Goal: Information Seeking & Learning: Learn about a topic

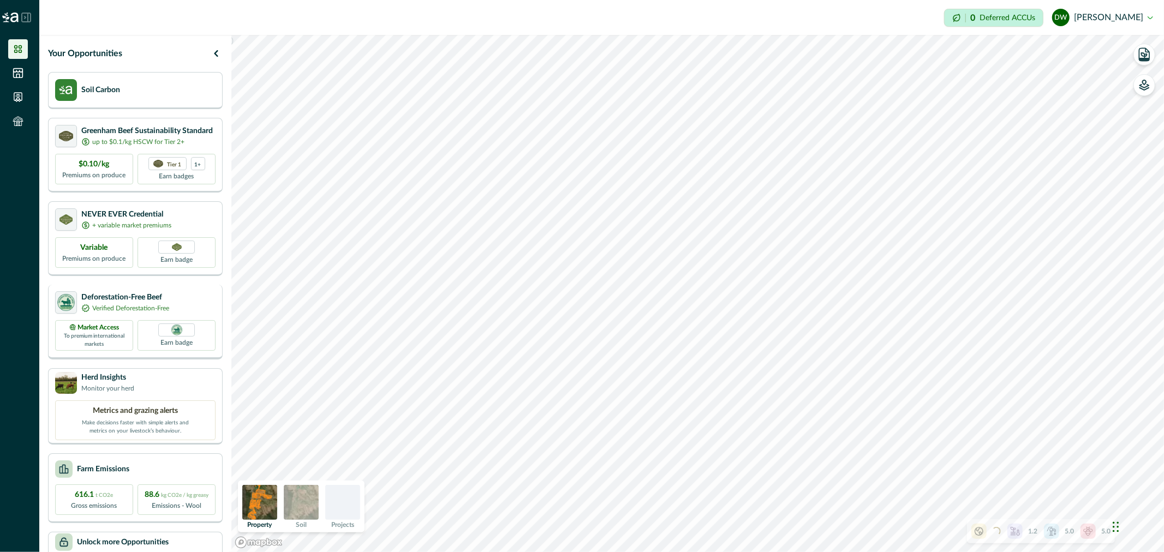
click at [124, 298] on p "Deforestation-Free Beef" at bounding box center [125, 297] width 88 height 11
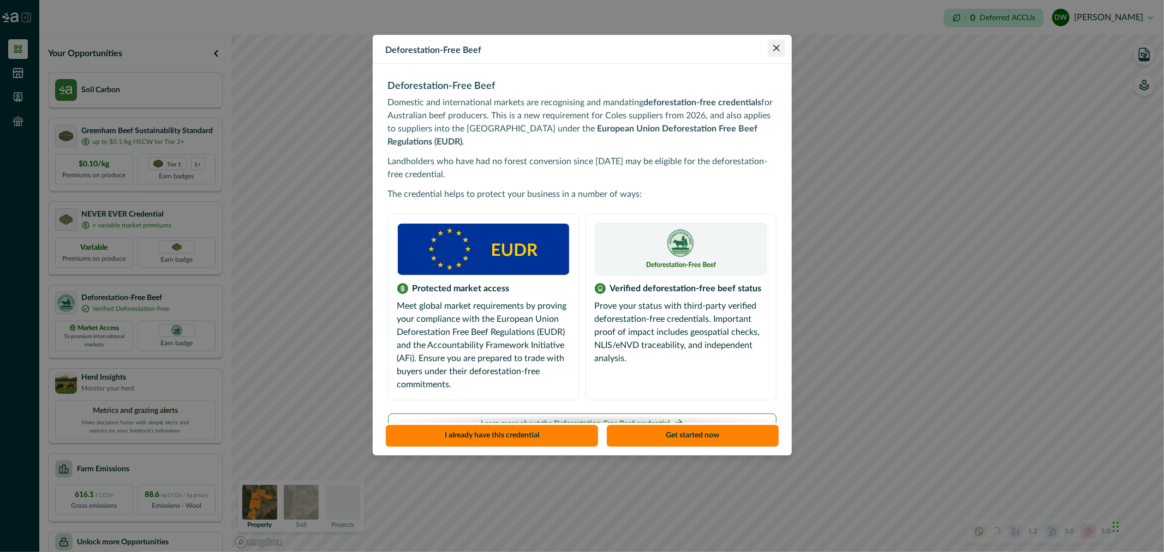
click at [779, 53] on button "Close" at bounding box center [776, 47] width 17 height 17
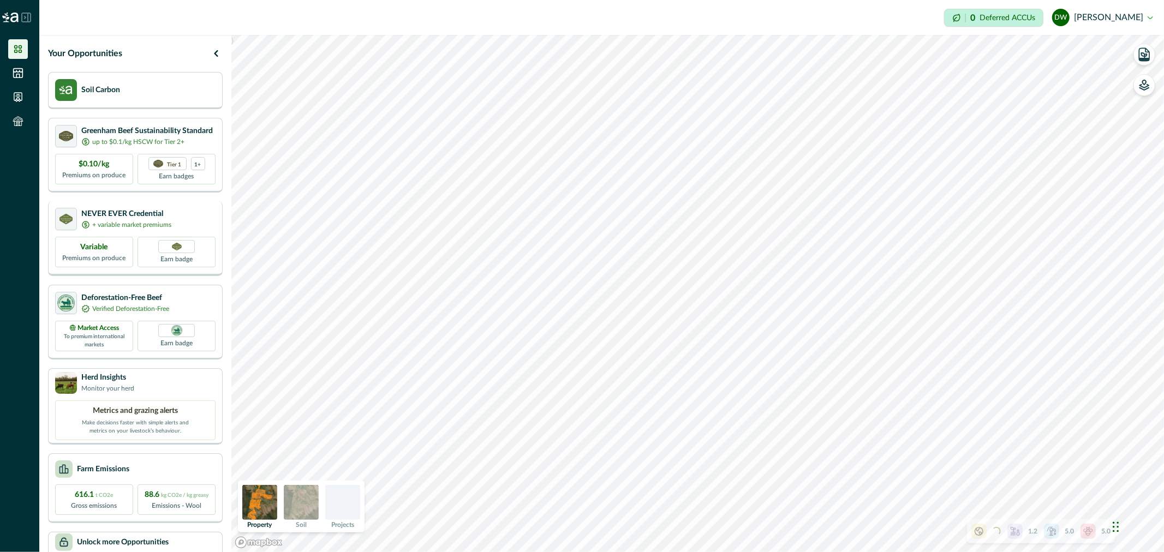
click at [135, 215] on p "NEVER EVER Credential" at bounding box center [126, 214] width 90 height 11
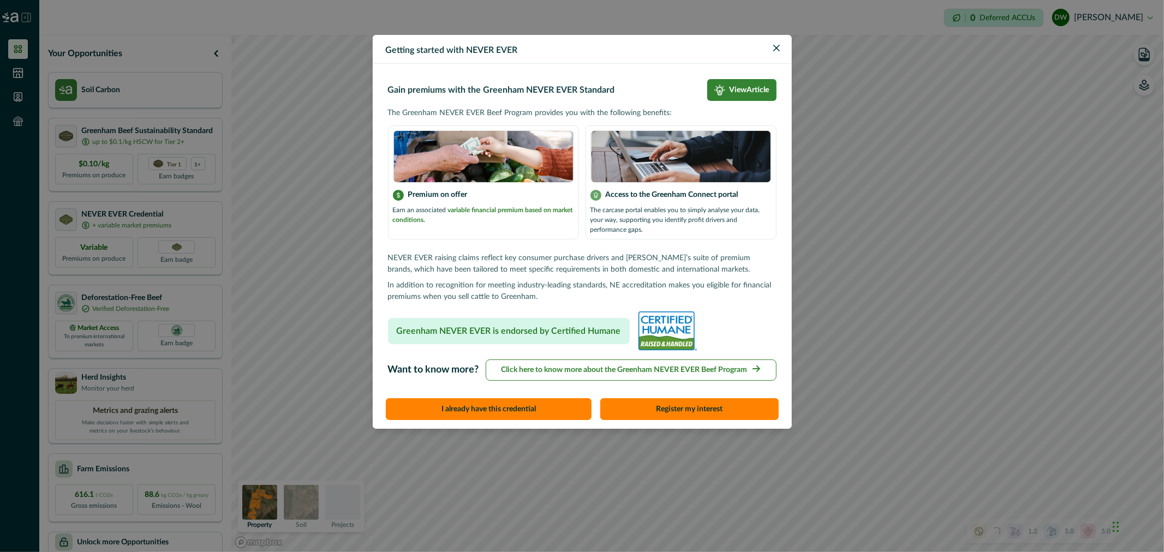
click at [132, 139] on div "Getting started with NEVER EVER Gain premiums with the Greenham NEVER EVER Stan…" at bounding box center [582, 276] width 1164 height 552
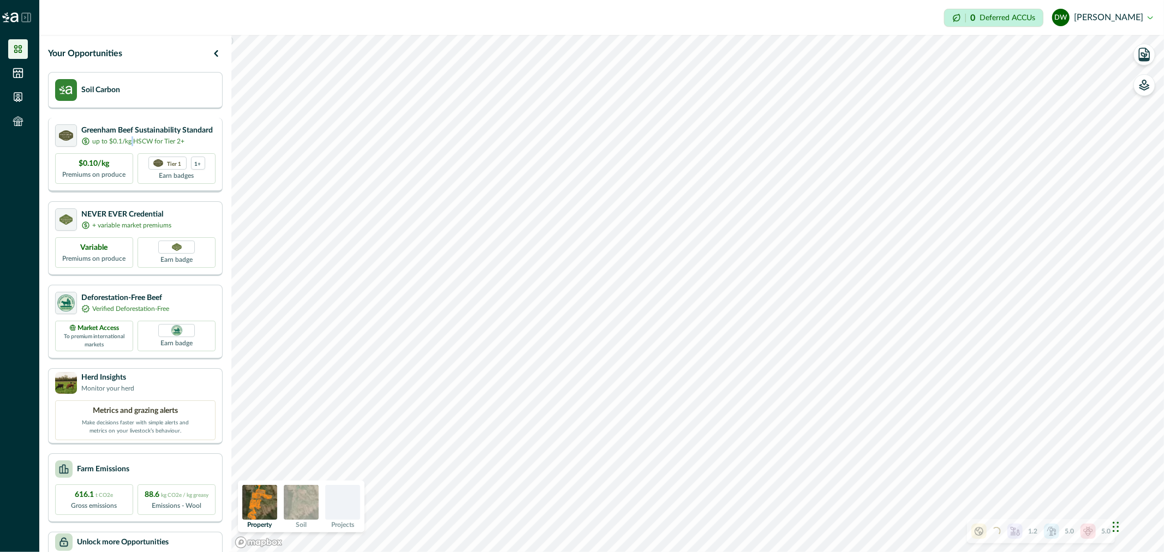
click at [132, 139] on p "up to $0.1/kg HSCW for Tier 2+" at bounding box center [138, 141] width 92 height 10
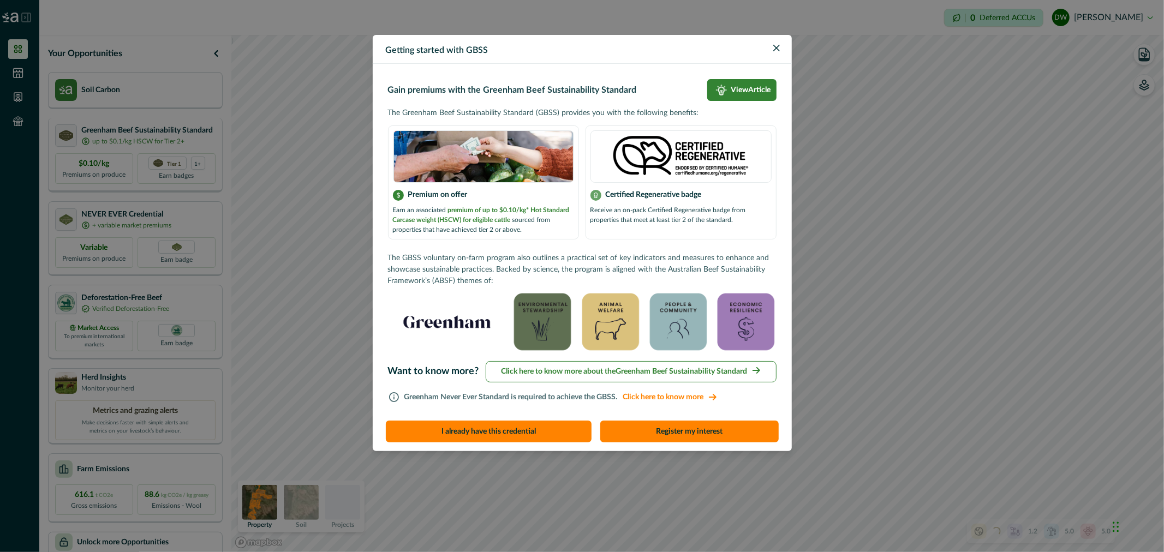
click at [150, 146] on div "Getting started with GBSS Gain premiums with the Greenham Beef Sustainability S…" at bounding box center [582, 276] width 1164 height 552
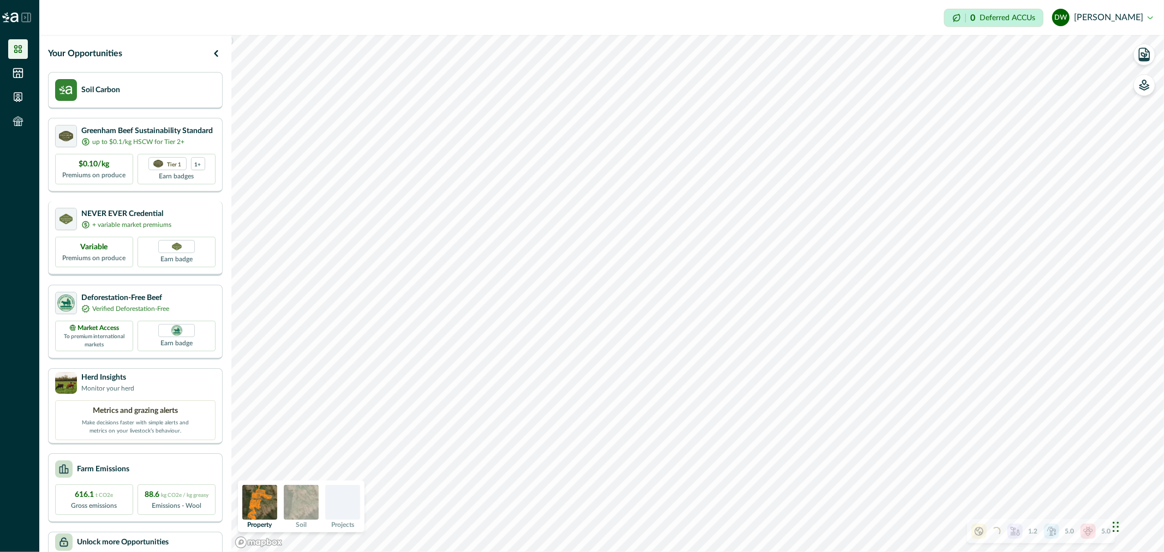
click at [133, 215] on p "NEVER EVER Credential" at bounding box center [126, 214] width 90 height 11
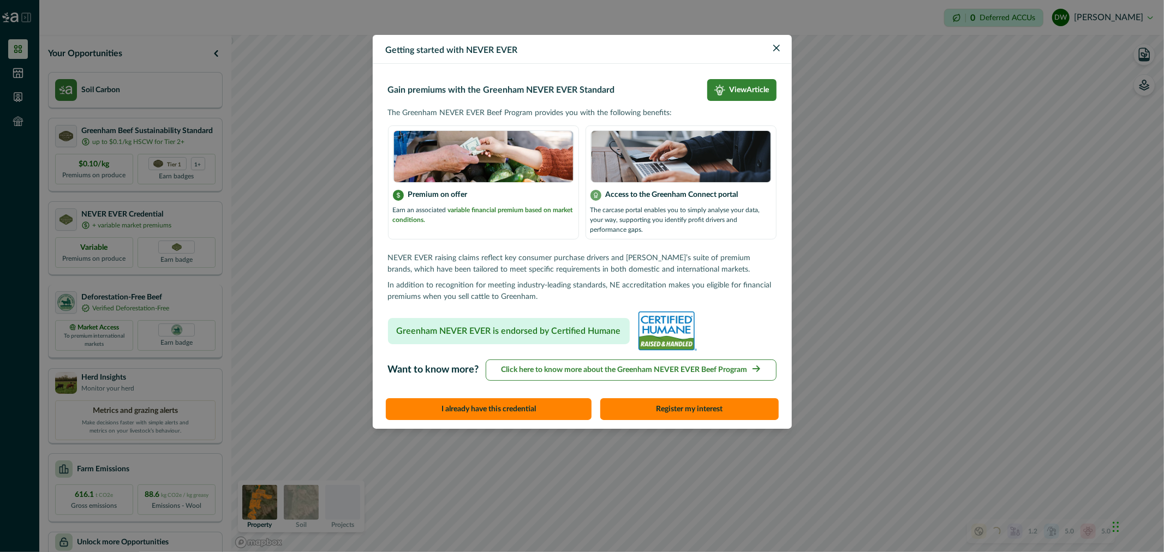
click at [136, 355] on div "Getting started with NEVER EVER Gain premiums with the Greenham NEVER EVER Stan…" at bounding box center [582, 276] width 1164 height 552
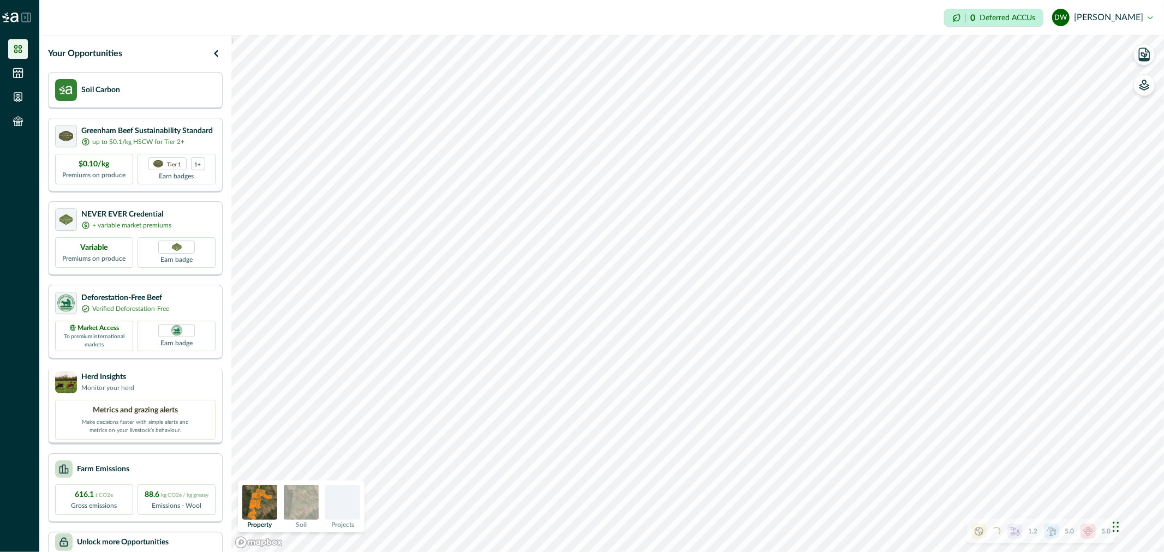
click at [137, 375] on div "Herd Insights Monitor your herd" at bounding box center [135, 383] width 160 height 22
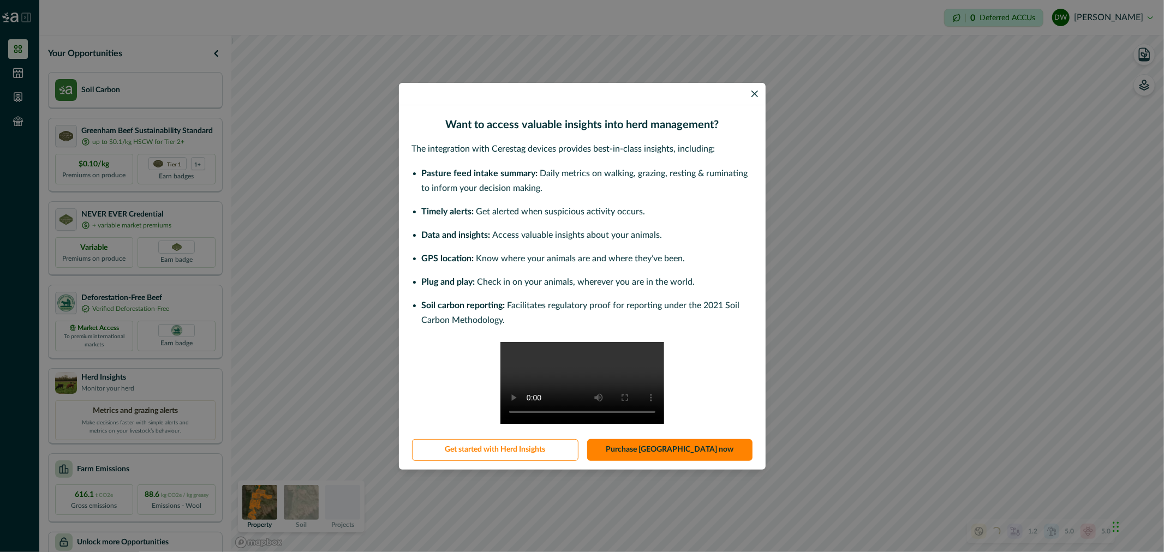
click at [143, 293] on div "Want to access valuable insights into herd management? The integration with Cer…" at bounding box center [582, 276] width 1164 height 552
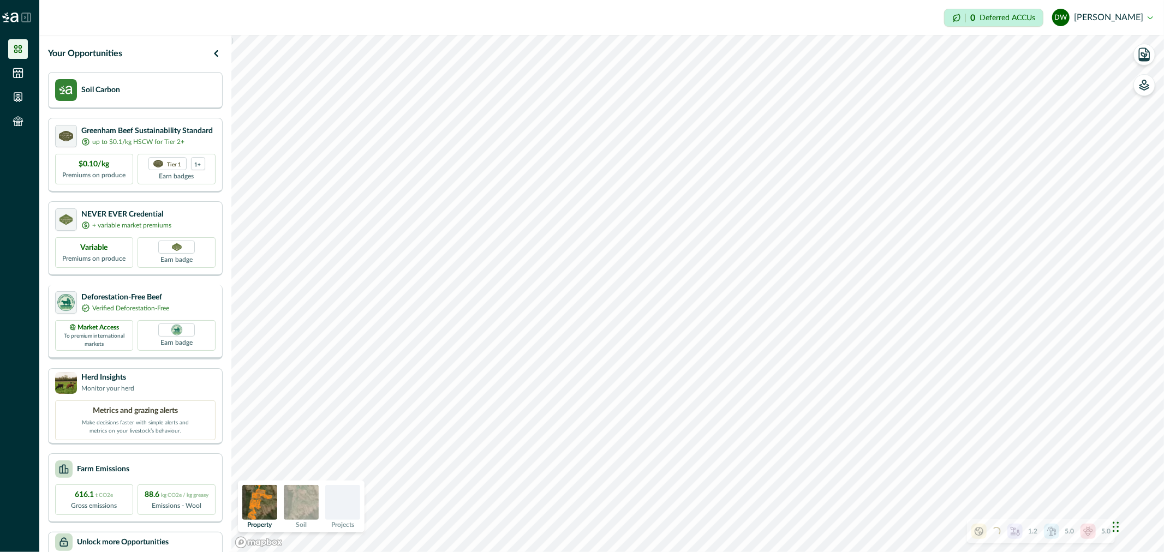
click at [150, 296] on p "Deforestation-Free Beef" at bounding box center [125, 297] width 88 height 11
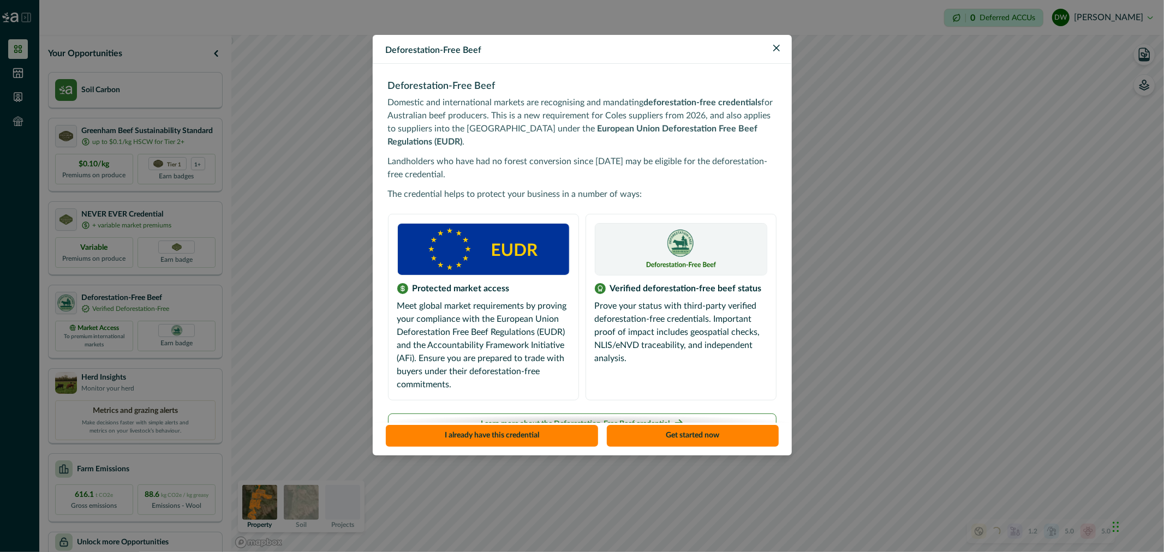
scroll to position [14, 0]
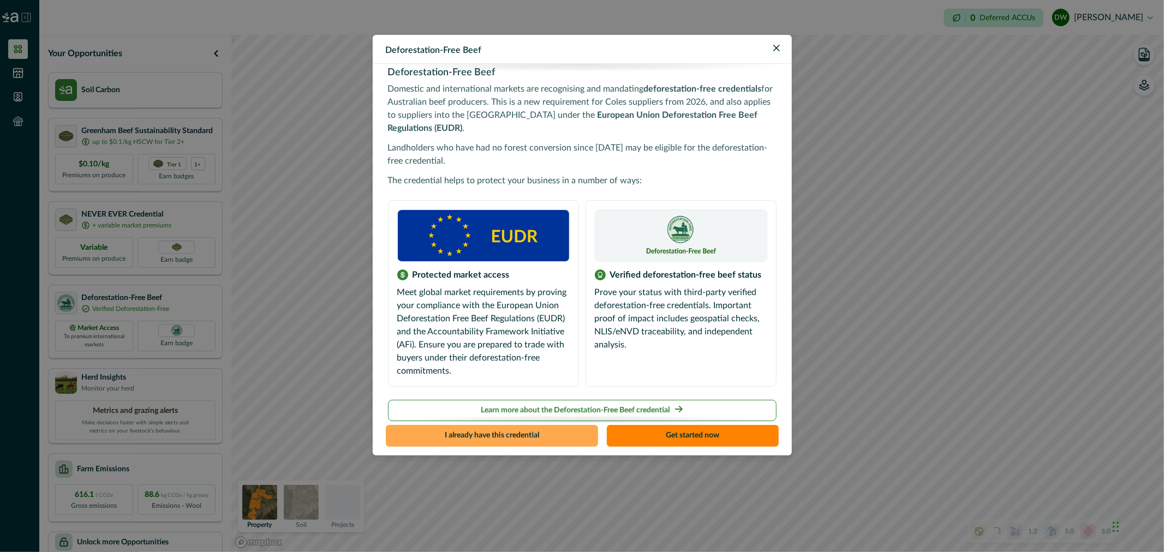
click at [490, 436] on button "I already have this credential" at bounding box center [492, 436] width 213 height 22
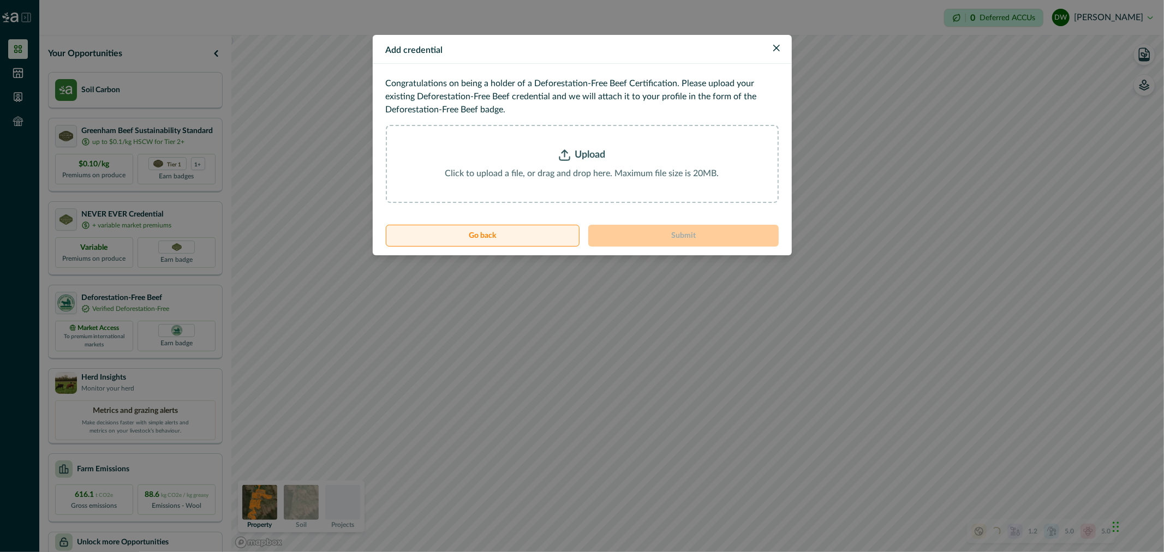
click at [521, 239] on button "Go back" at bounding box center [483, 236] width 194 height 22
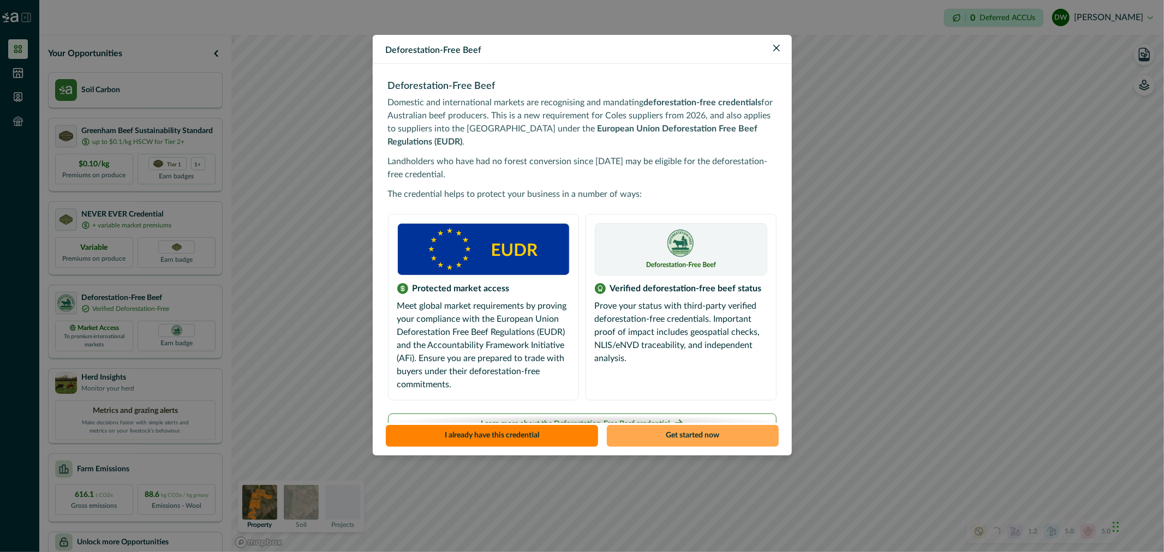
click at [691, 437] on button "Get started now" at bounding box center [693, 436] width 172 height 22
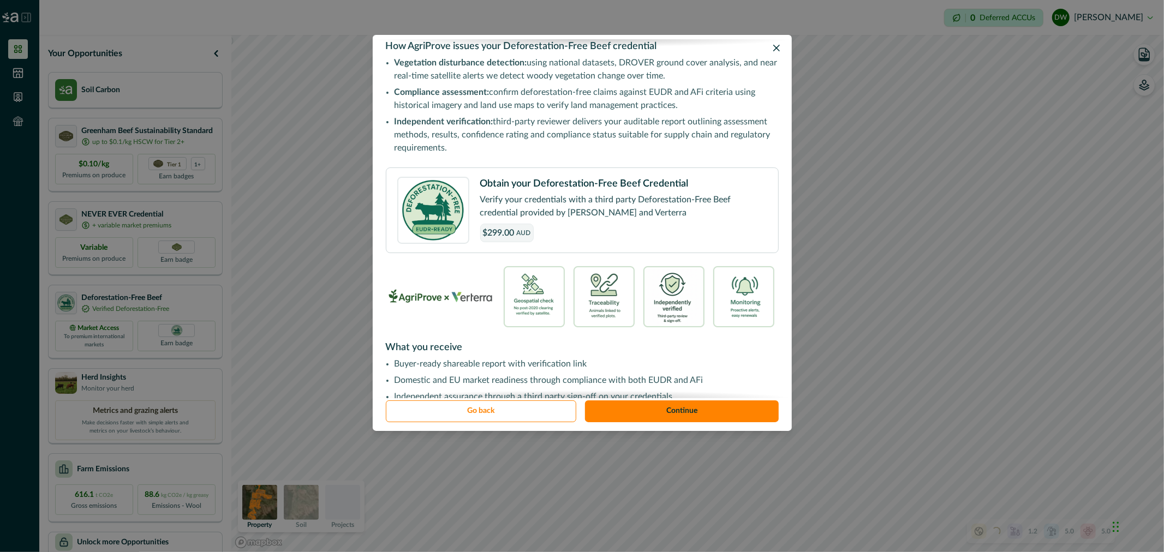
scroll to position [0, 0]
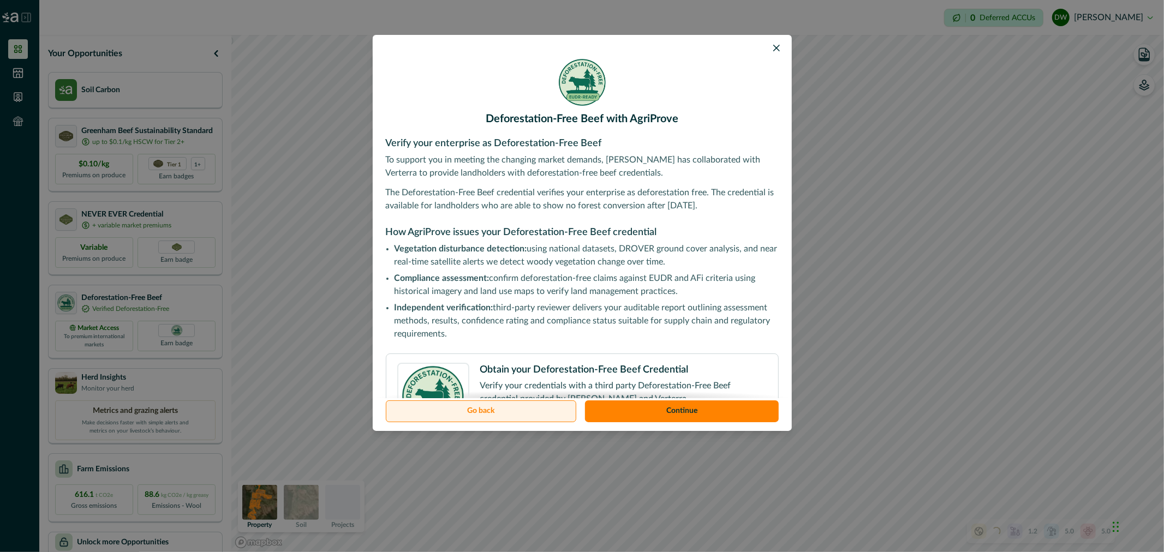
click at [485, 412] on button "Go back" at bounding box center [481, 412] width 191 height 22
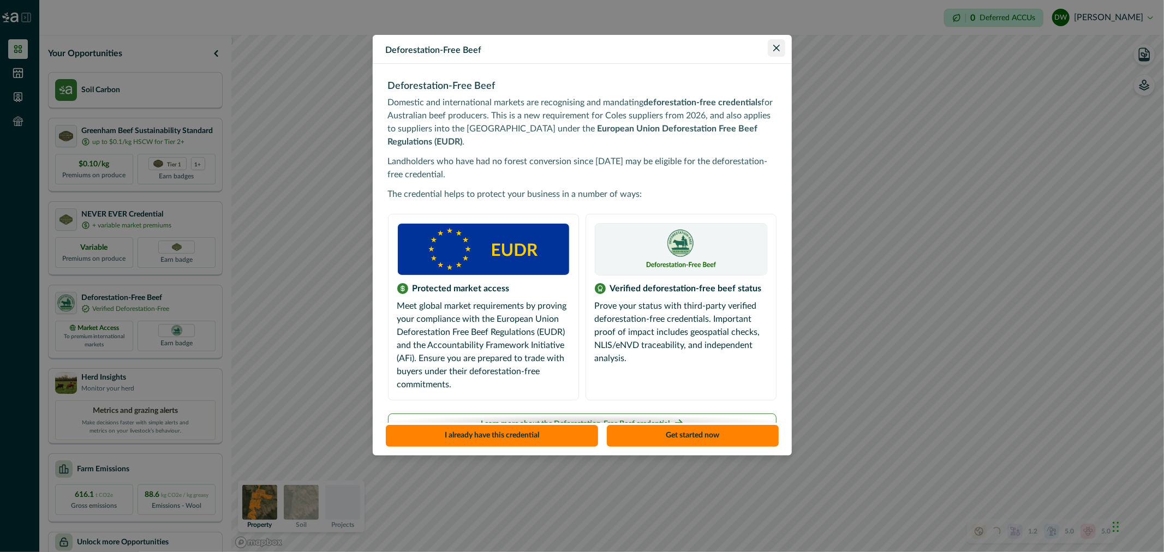
click at [781, 51] on button "Close" at bounding box center [776, 47] width 17 height 17
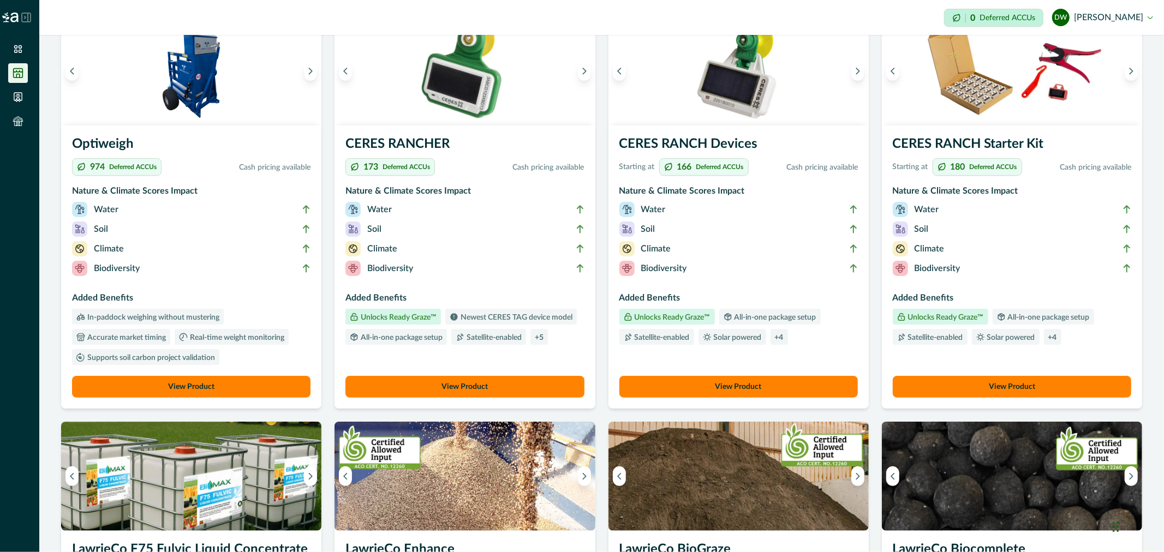
scroll to position [303, 0]
